Goal: Transaction & Acquisition: Purchase product/service

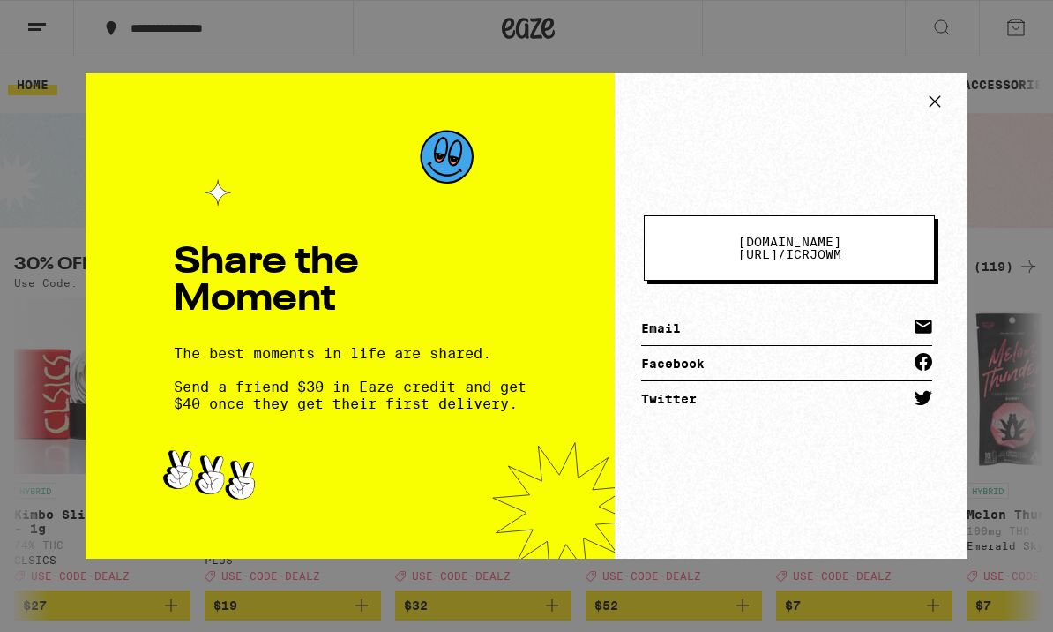
click at [919, 108] on button at bounding box center [935, 103] width 37 height 33
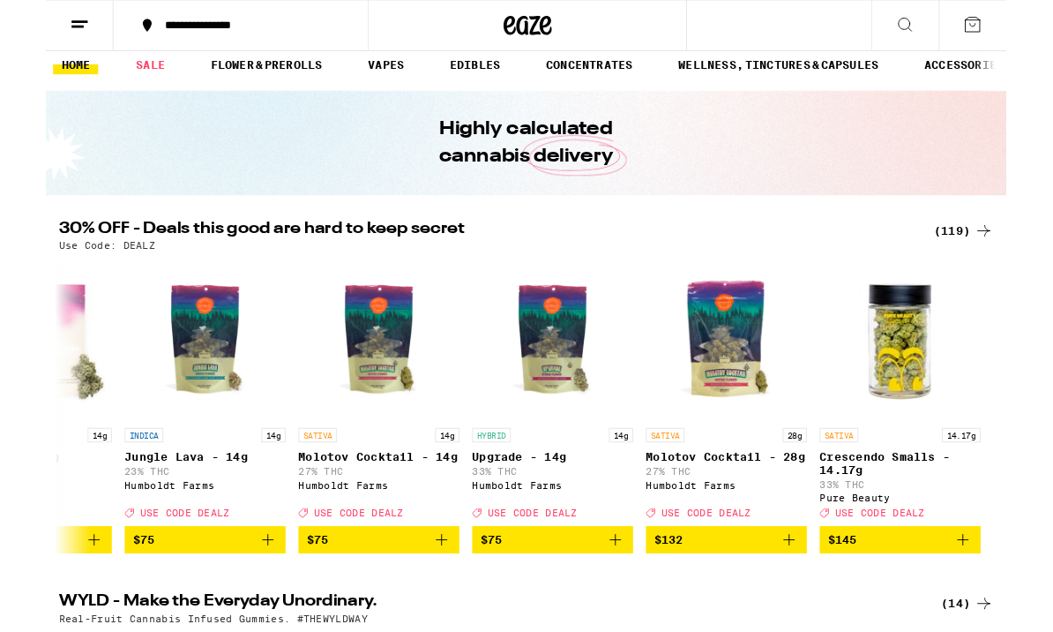
scroll to position [14, 0]
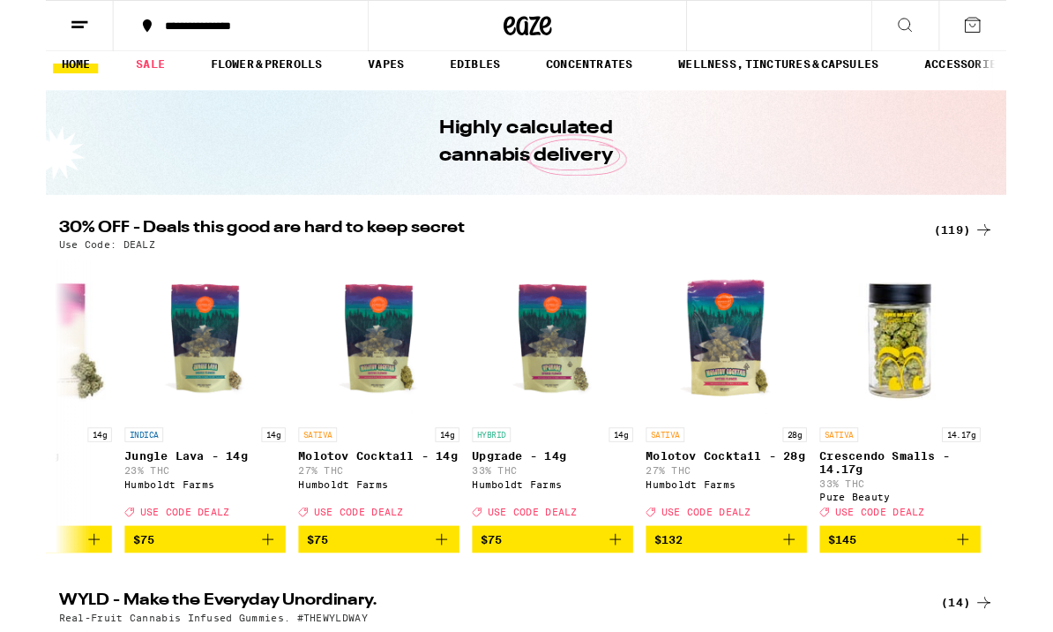
click at [625, 602] on icon "Add to bag" at bounding box center [624, 591] width 21 height 21
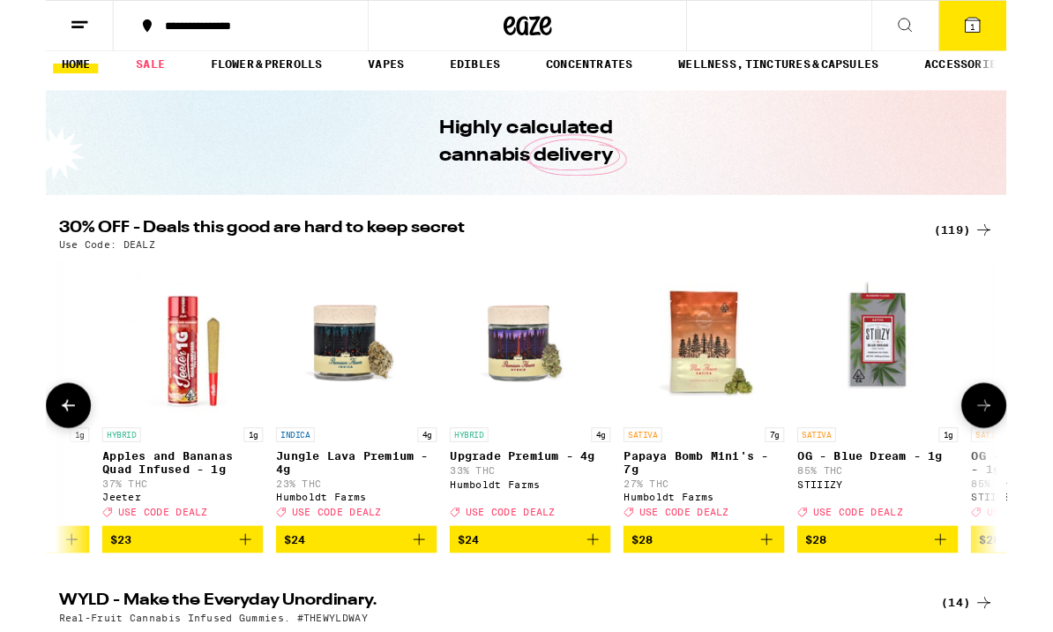
scroll to position [0, 9101]
click at [578, 501] on p "Upgrade Premium - 4g" at bounding box center [530, 500] width 176 height 14
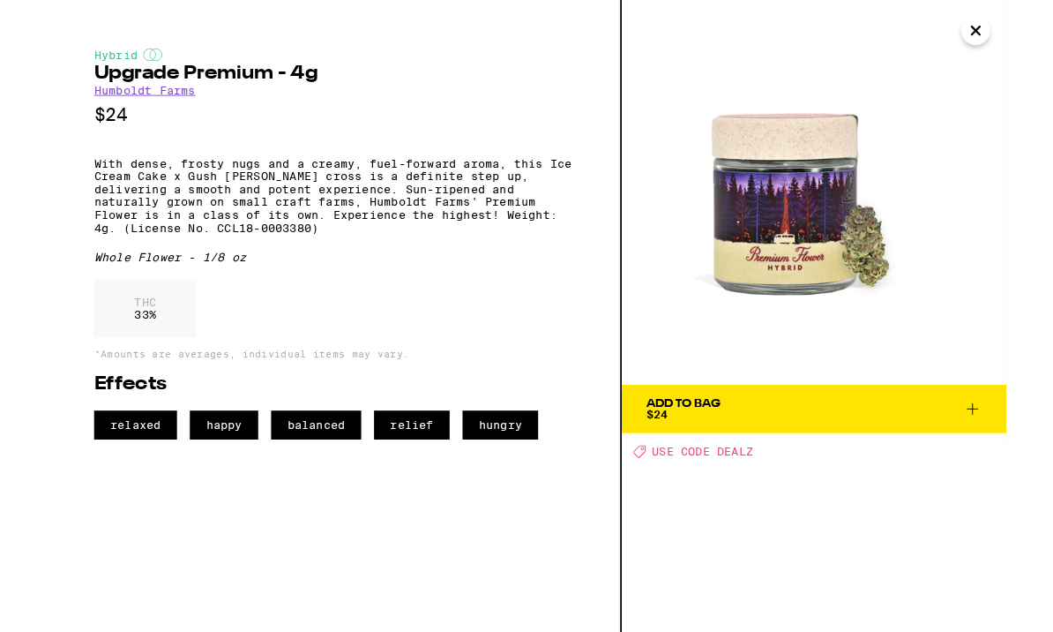
click at [1022, 31] on icon "Close" at bounding box center [1020, 33] width 9 height 9
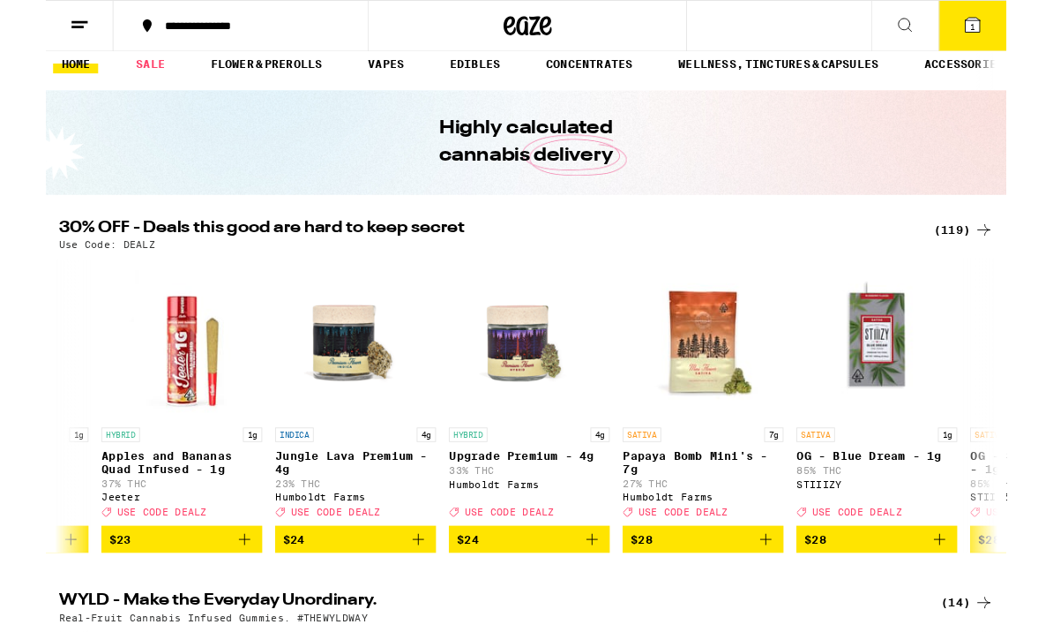
click at [596, 598] on icon "Add to bag" at bounding box center [598, 591] width 21 height 21
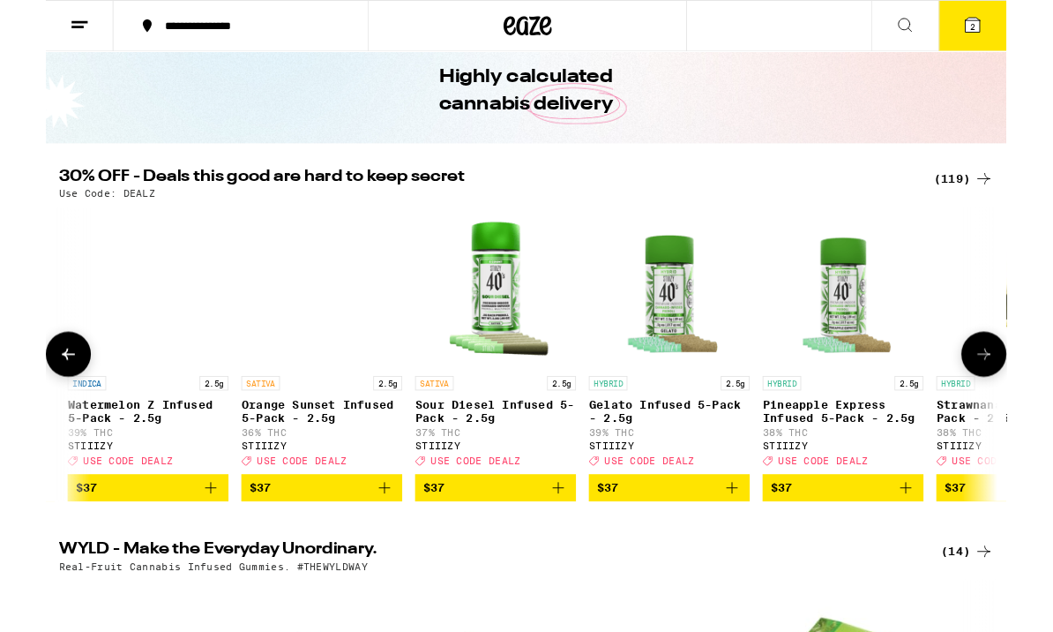
scroll to position [0, 17732]
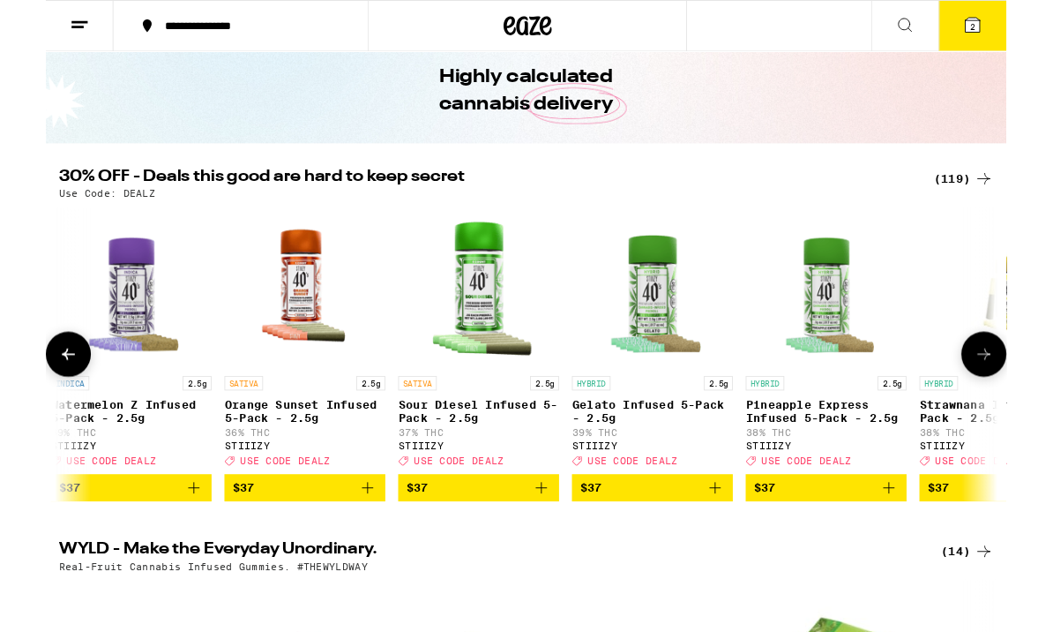
click at [948, 204] on h2 "30% OFF - Deals this good are hard to keep secret" at bounding box center [483, 195] width 939 height 21
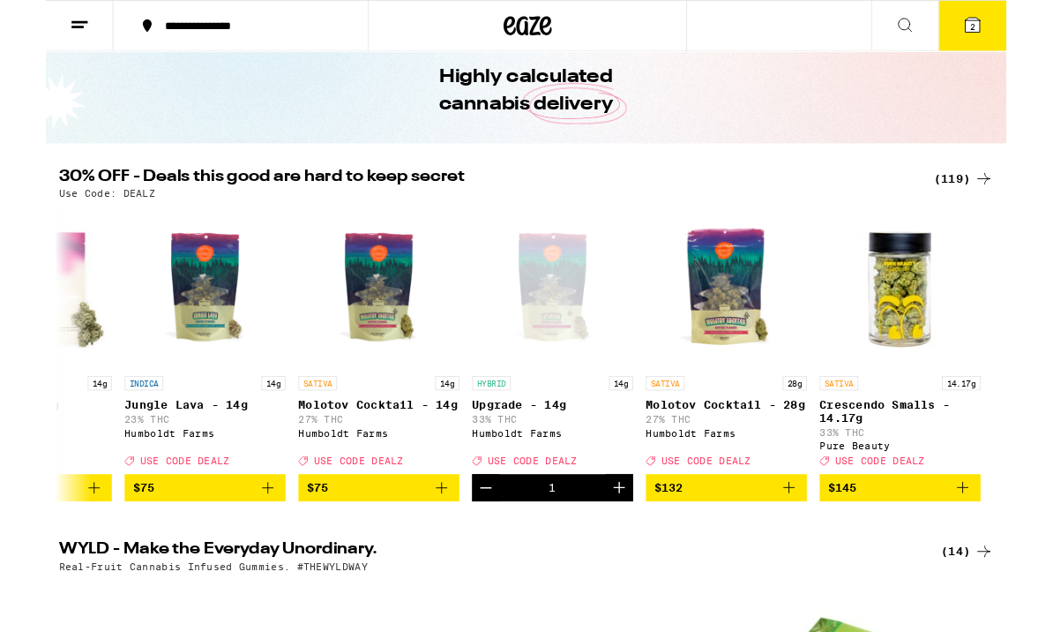
scroll to position [0, 21653]
click at [1016, 191] on div "(119)" at bounding box center [1006, 195] width 65 height 21
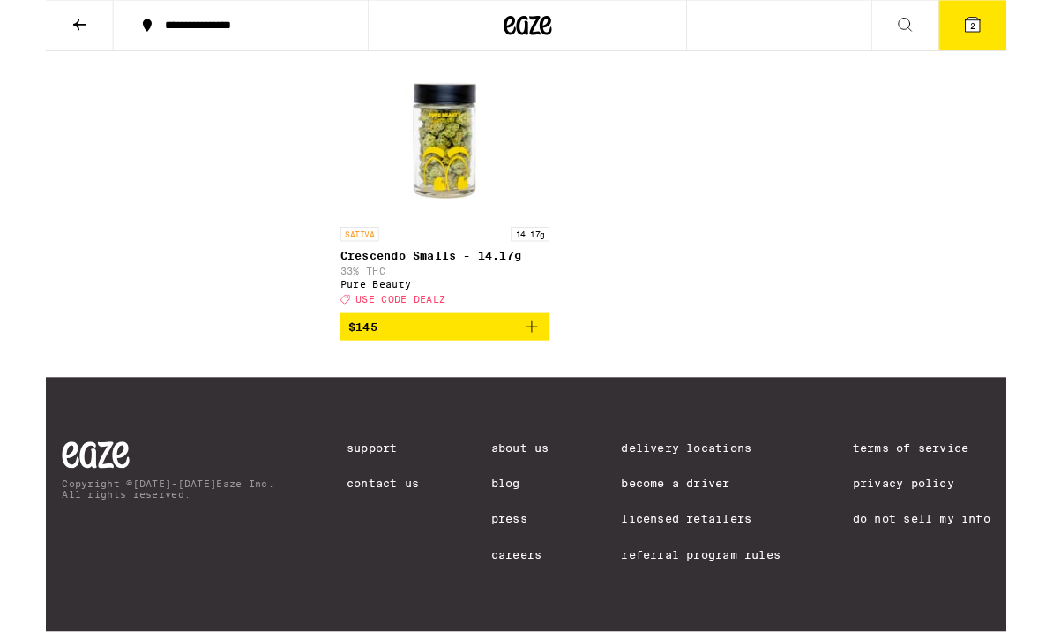
scroll to position [13254, 0]
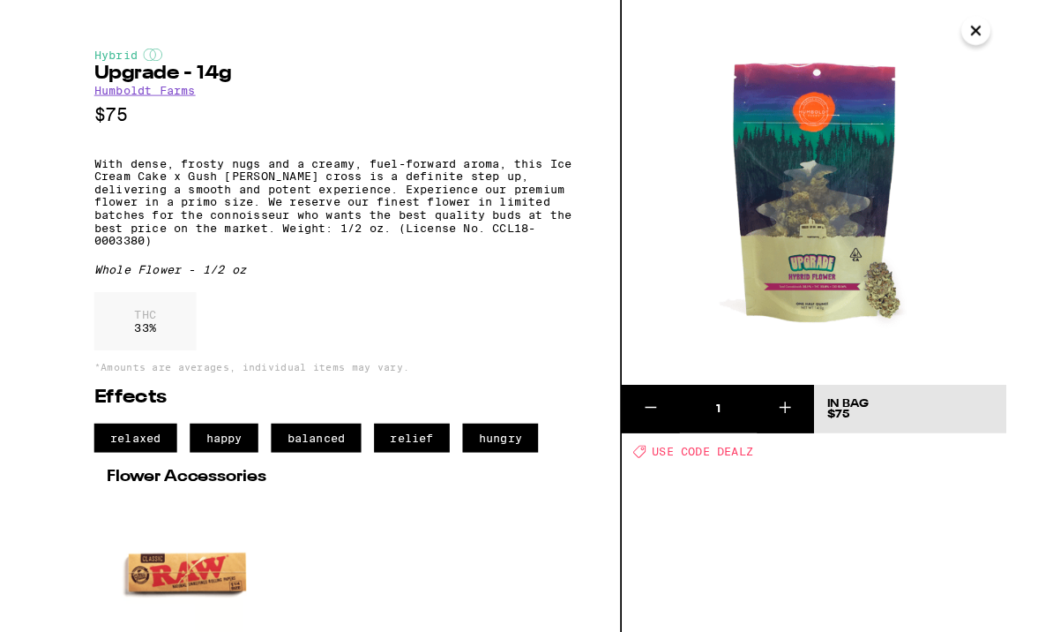
click at [1026, 34] on icon "Close" at bounding box center [1019, 33] width 21 height 26
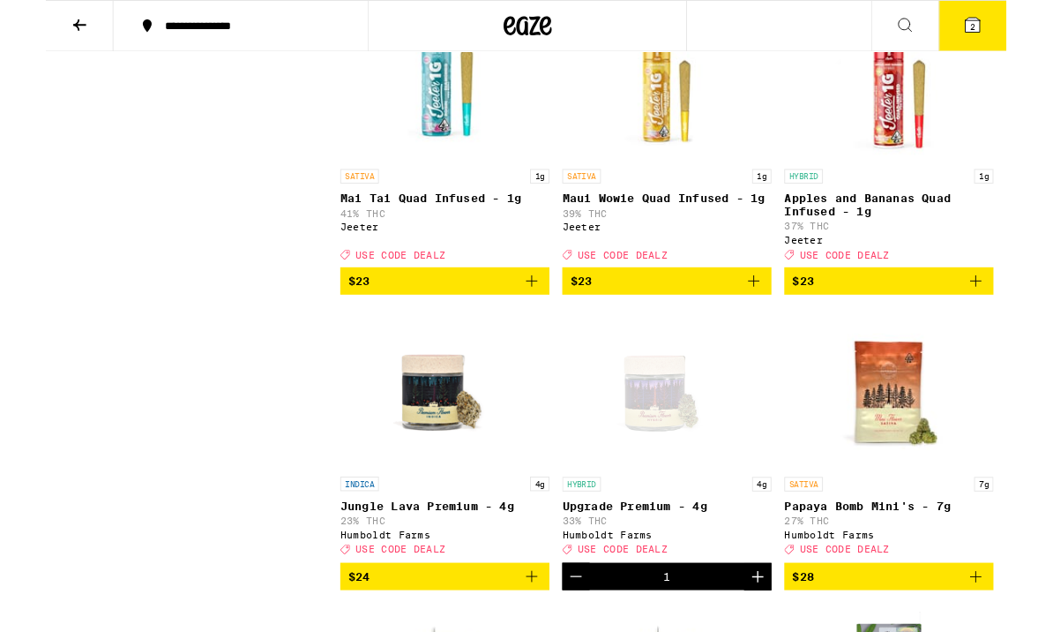
scroll to position [5285, 0]
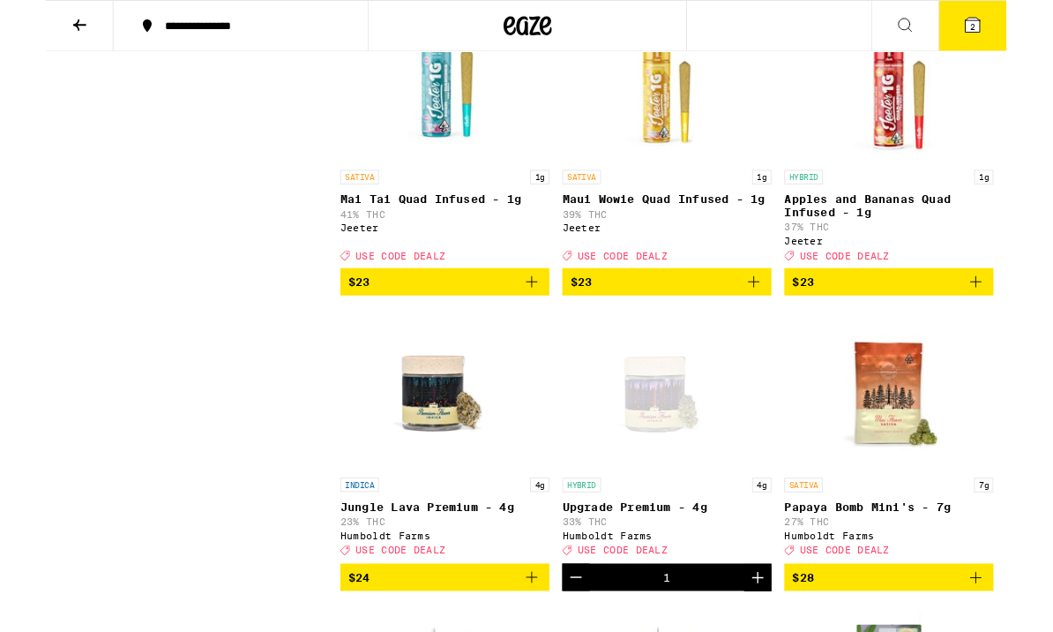
click at [1022, 30] on icon at bounding box center [1016, 27] width 16 height 16
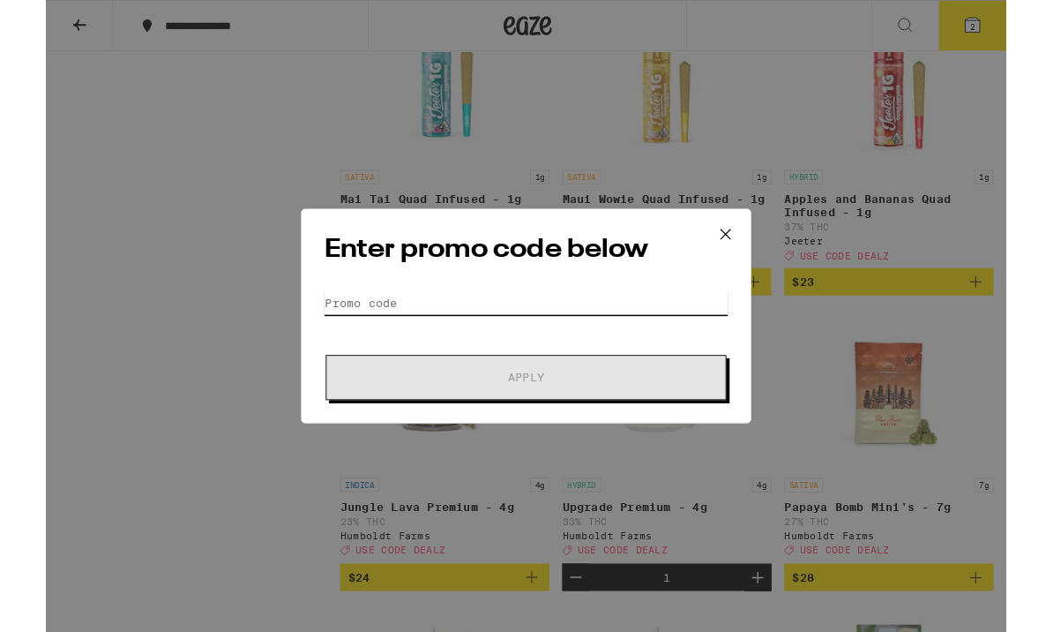
click at [375, 319] on input "Promo Code" at bounding box center [526, 332] width 443 height 26
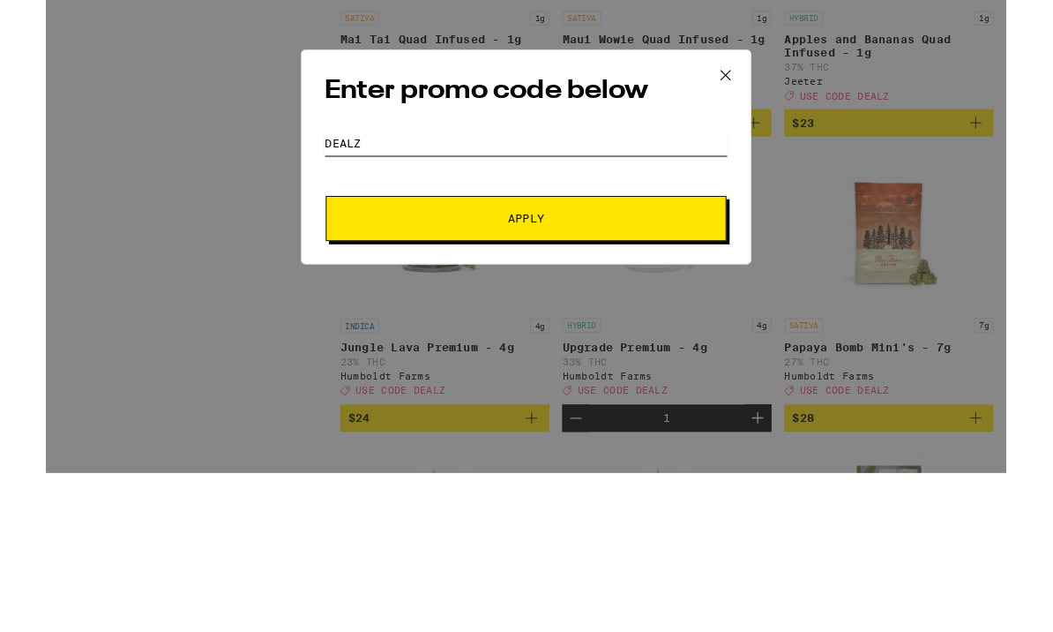
type input "Dealz"
click at [523, 408] on span "Apply" at bounding box center [527, 414] width 40 height 12
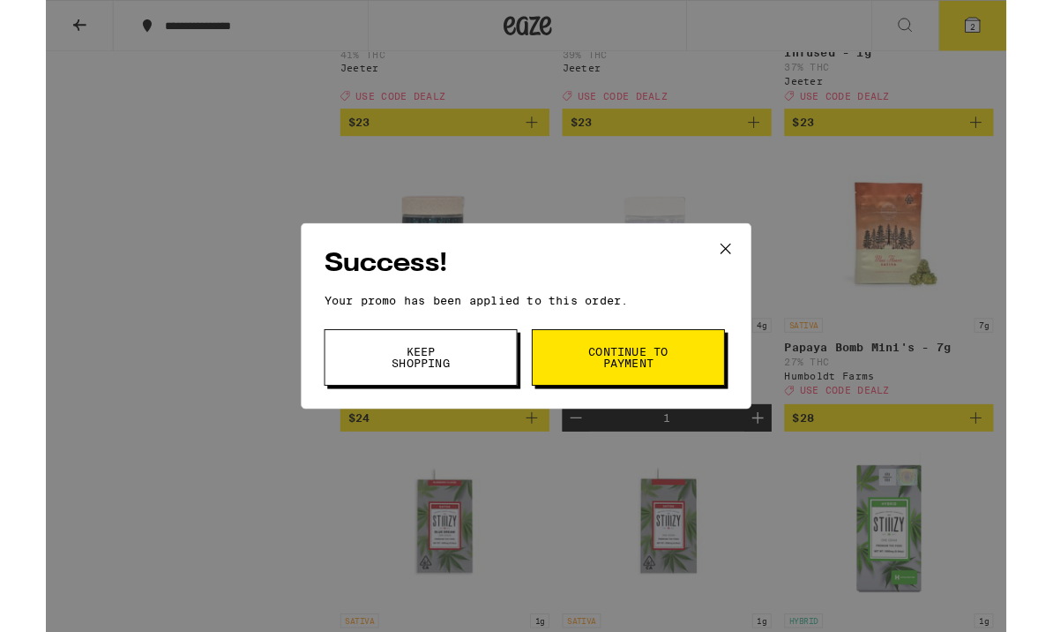
click at [444, 404] on span "Keep Shopping" at bounding box center [411, 391] width 90 height 25
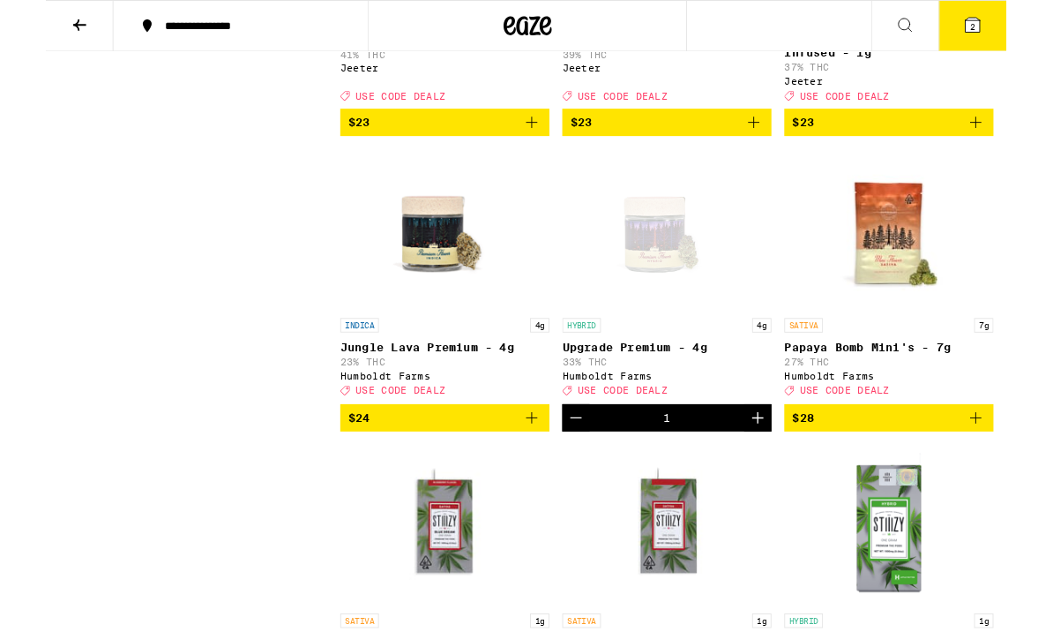
click at [1031, 29] on button "2" at bounding box center [1016, 28] width 74 height 55
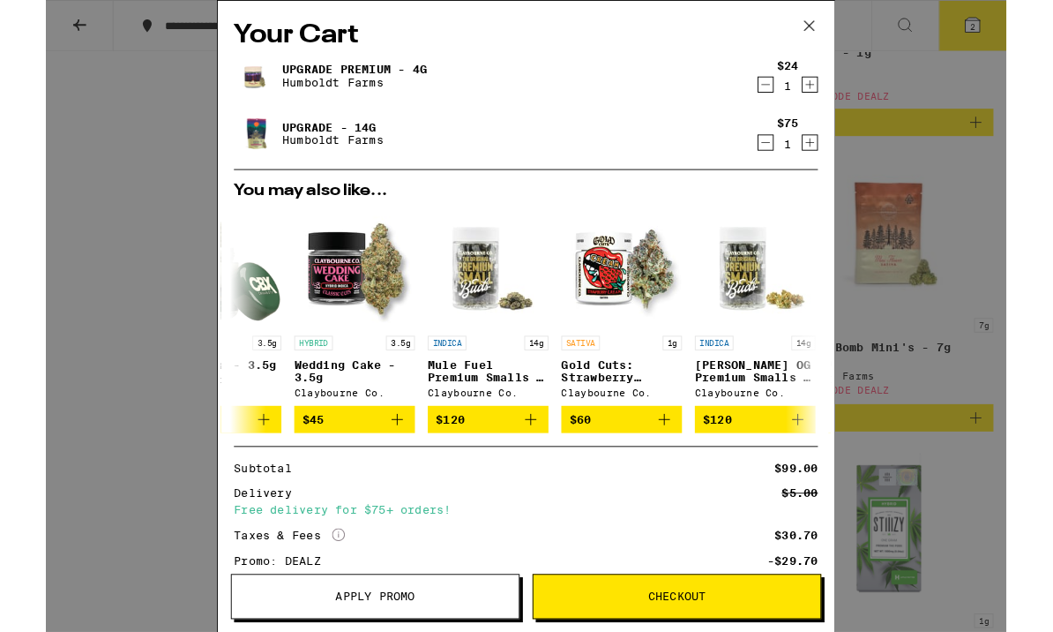
click at [323, 75] on link "Upgrade Premium - 4g" at bounding box center [338, 76] width 159 height 14
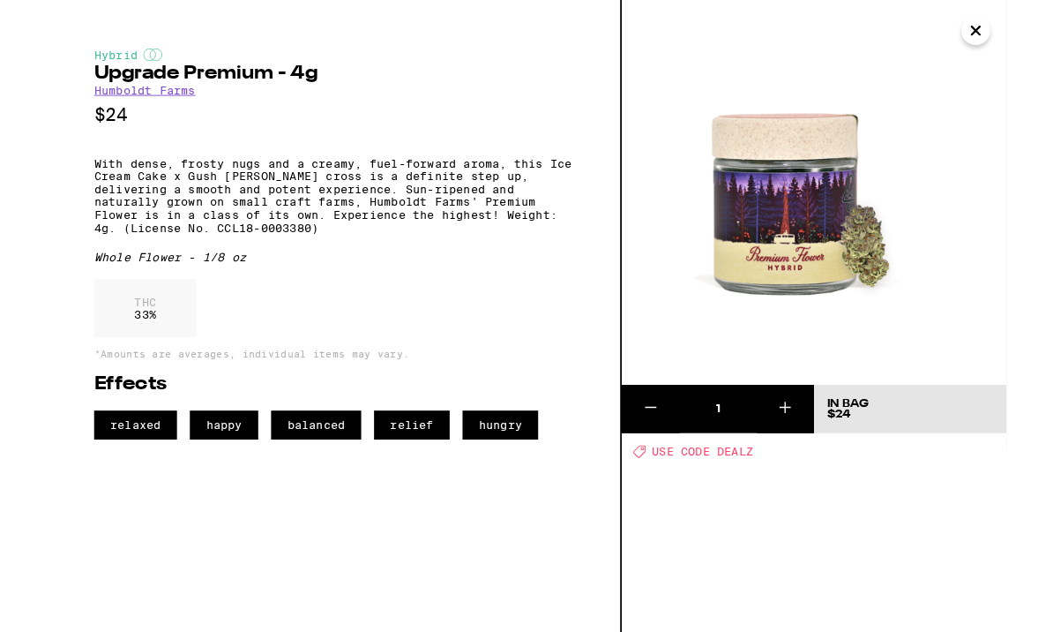
click at [1024, 34] on icon "Close" at bounding box center [1019, 33] width 21 height 26
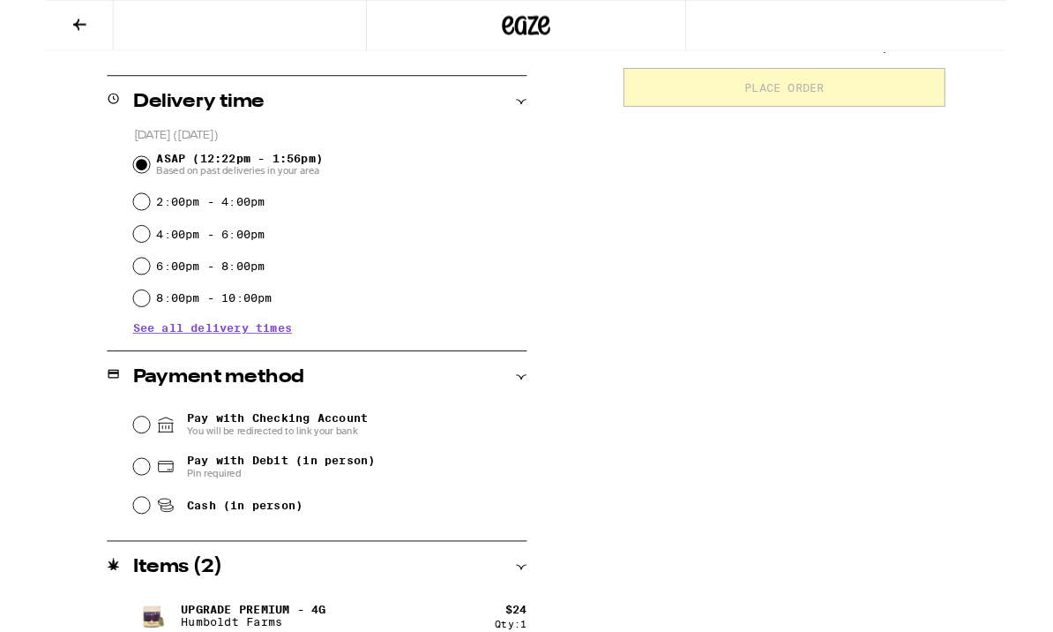
scroll to position [496, 0]
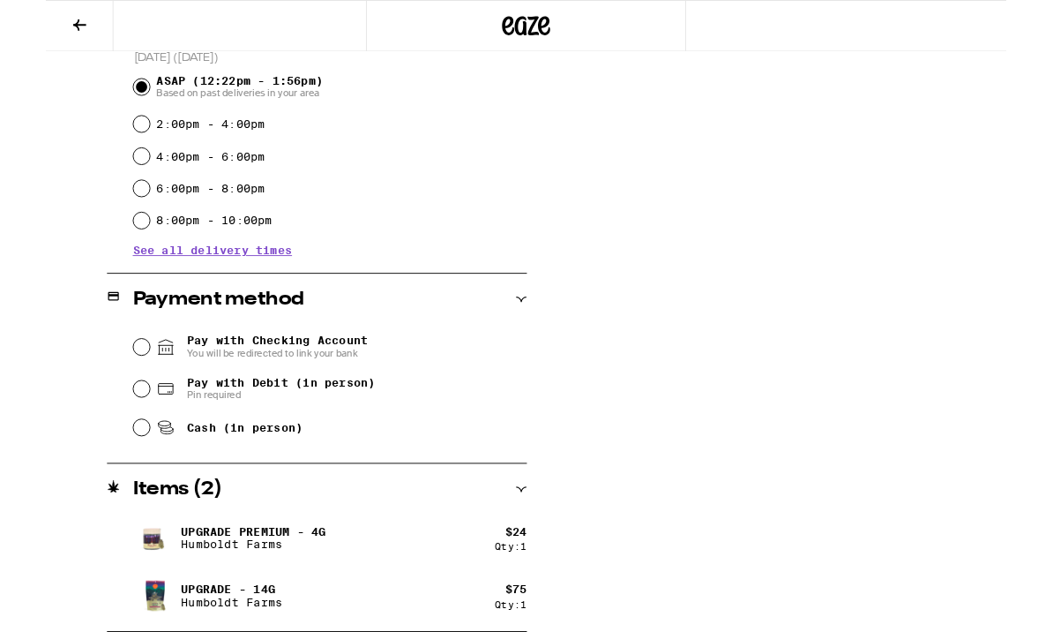
click at [111, 429] on input "Pay with Debit (in person) Pin required" at bounding box center [105, 426] width 18 height 18
radio input "true"
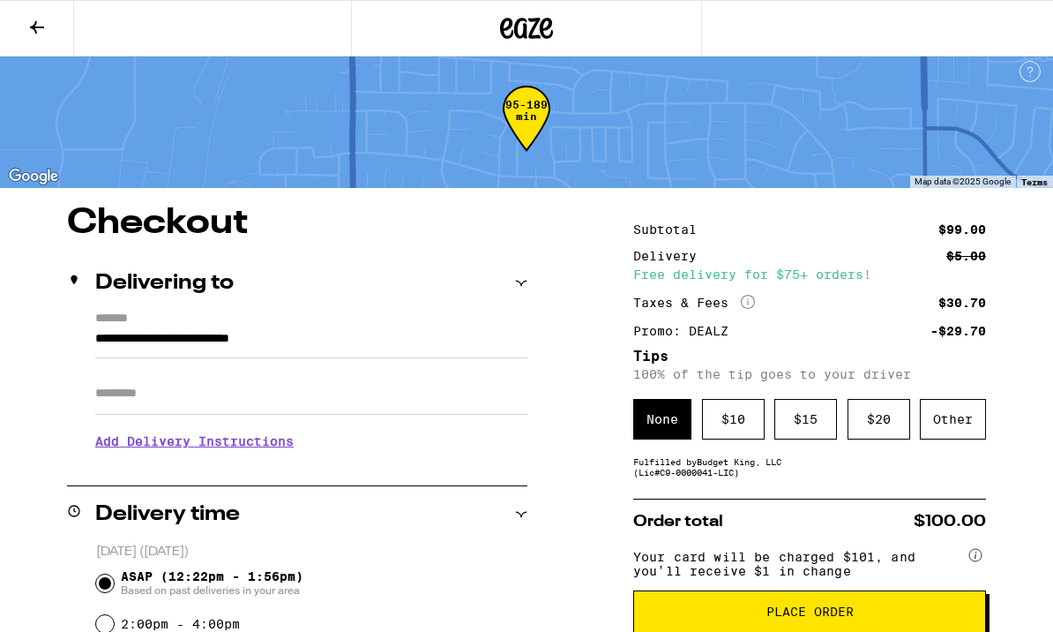
scroll to position [0, 0]
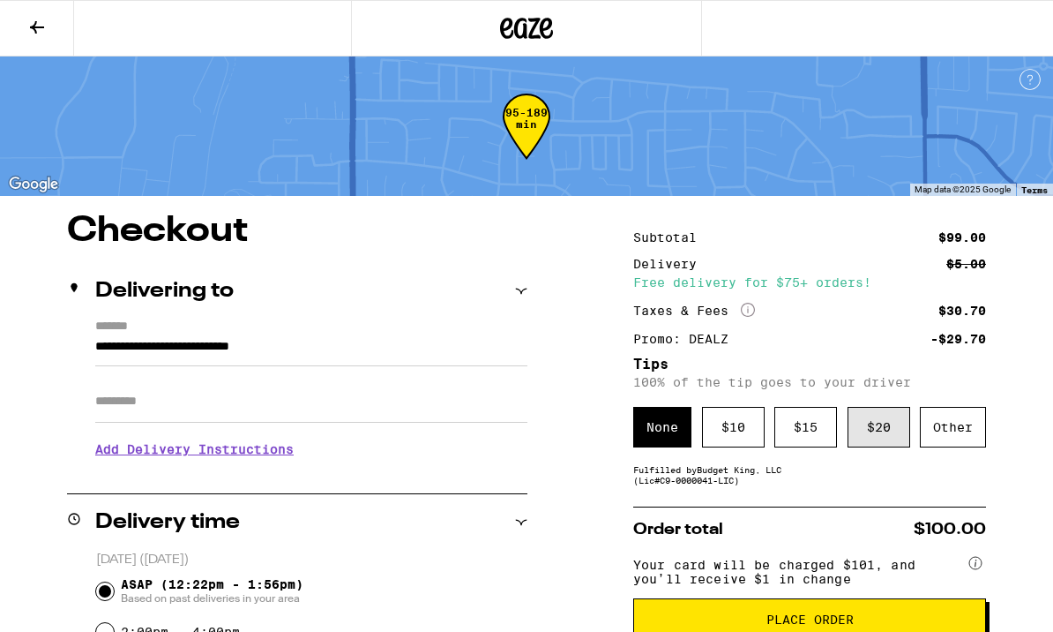
click at [873, 442] on div "$ 20" at bounding box center [879, 427] width 63 height 41
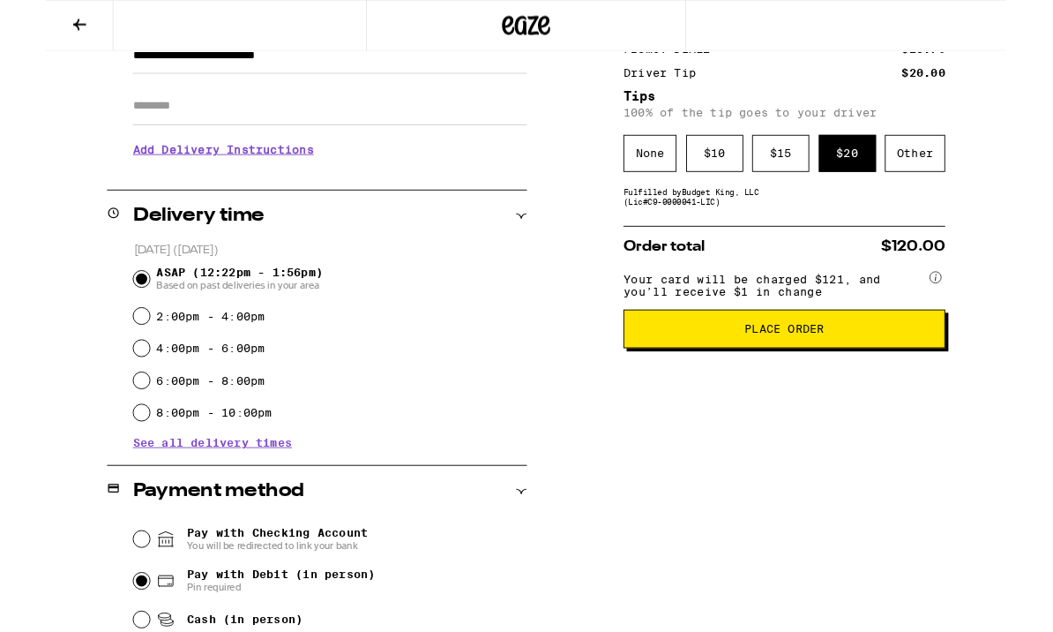
scroll to position [286, 0]
click at [806, 366] on span "Place Order" at bounding box center [810, 360] width 87 height 12
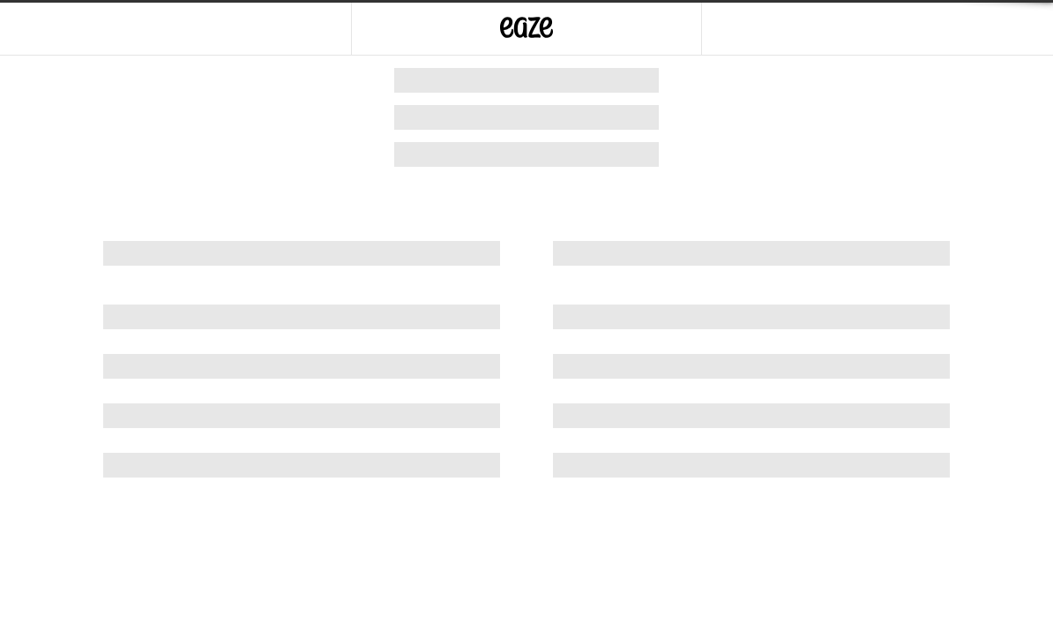
scroll to position [1, 0]
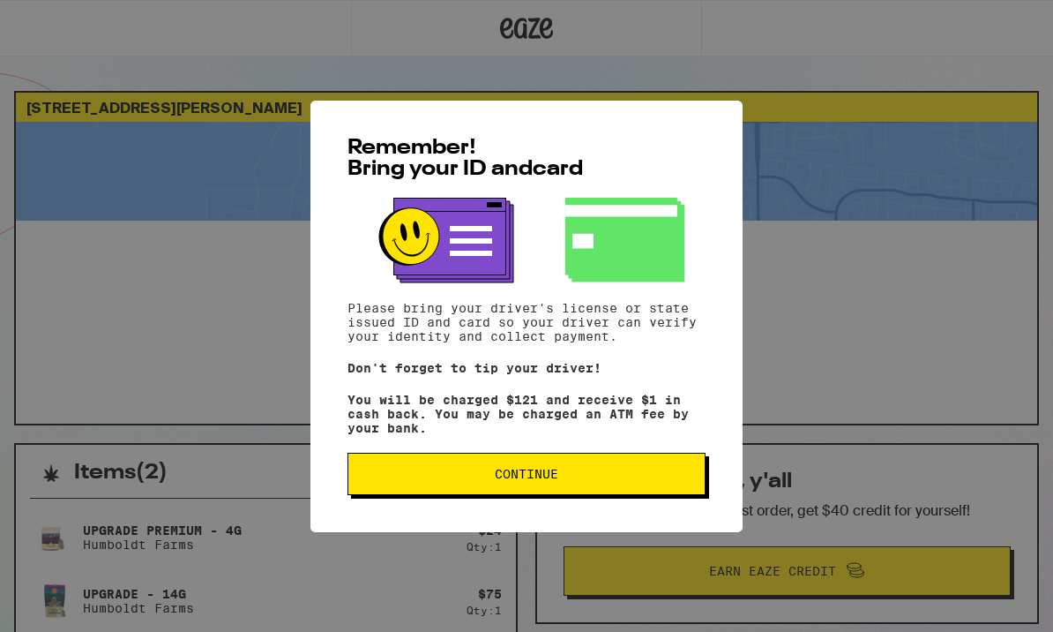
click at [603, 476] on span "Continue" at bounding box center [527, 474] width 328 height 12
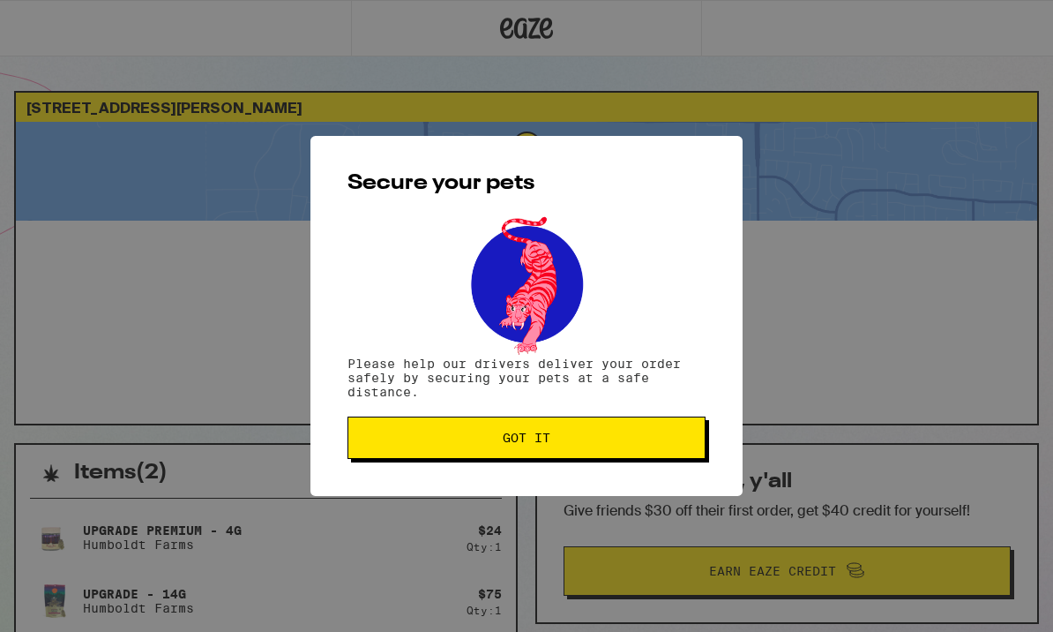
click at [618, 443] on span "Got it" at bounding box center [527, 437] width 328 height 12
